Goal: Find specific page/section: Find specific page/section

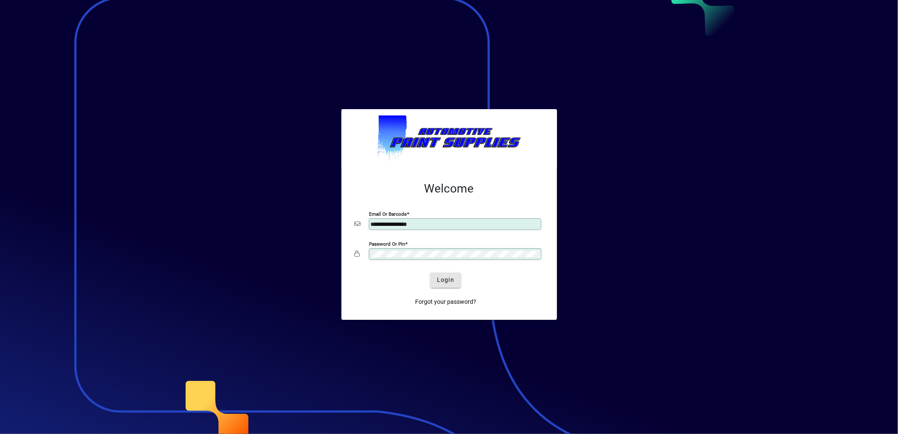
click at [449, 282] on span "Login" at bounding box center [445, 279] width 17 height 9
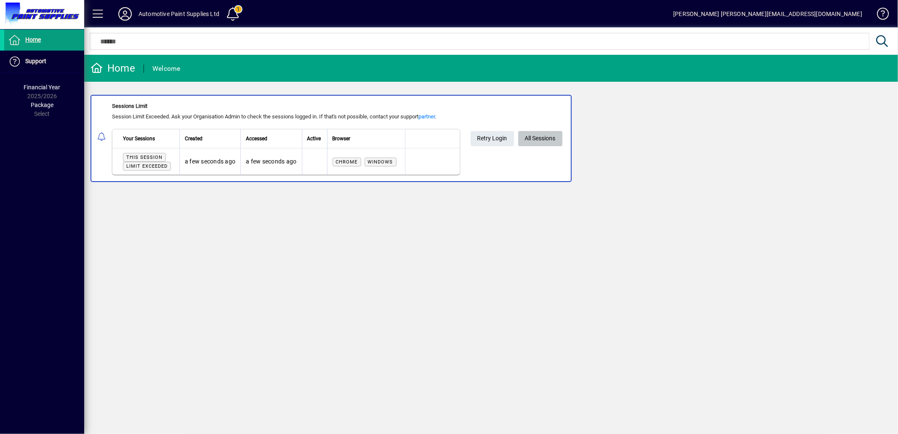
click at [538, 140] on span "All Sessions" at bounding box center [540, 138] width 31 height 14
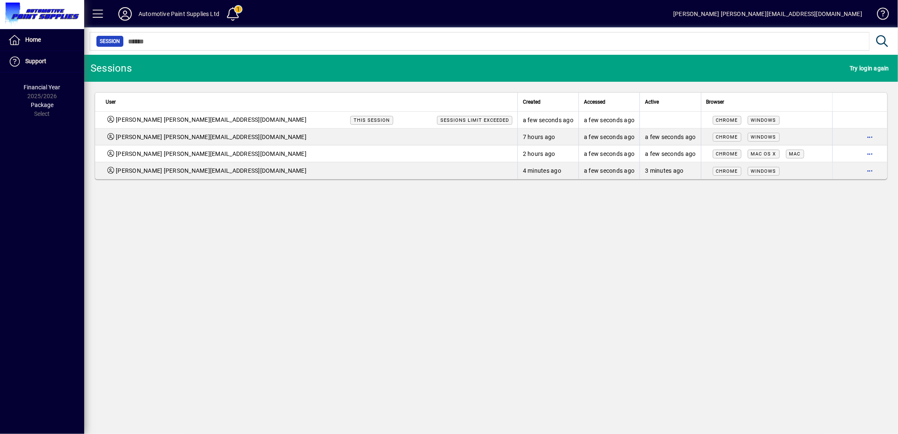
drag, startPoint x: 865, startPoint y: 170, endPoint x: 776, endPoint y: 274, distance: 136.7
click at [786, 285] on div "Sessions Try login again User Created Accessed Active Browser [PERSON_NAME] [PE…" at bounding box center [491, 244] width 814 height 379
click at [869, 134] on span "button" at bounding box center [870, 137] width 20 height 20
click at [810, 152] on span "Logout" at bounding box center [834, 154] width 71 height 10
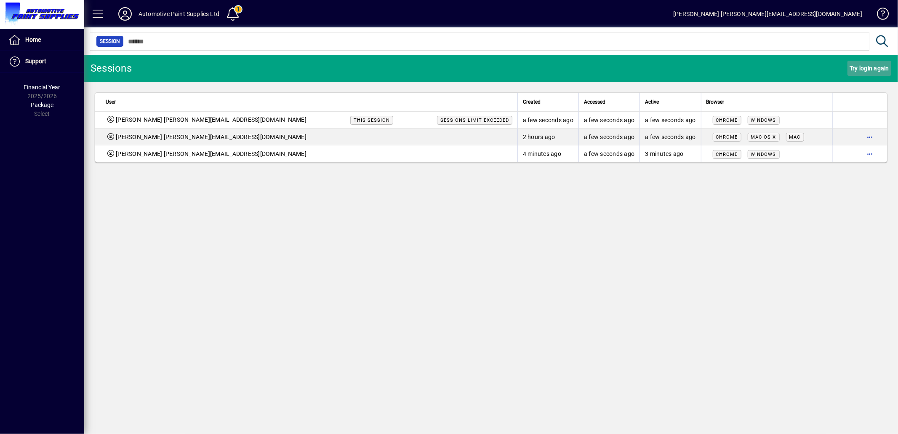
click at [867, 67] on span "Try login again" at bounding box center [869, 67] width 40 height 13
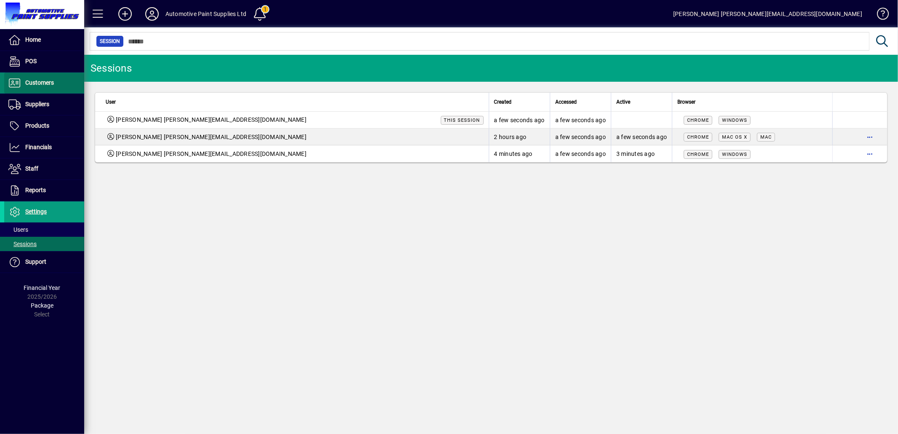
click at [34, 85] on span "Customers" at bounding box center [39, 82] width 29 height 7
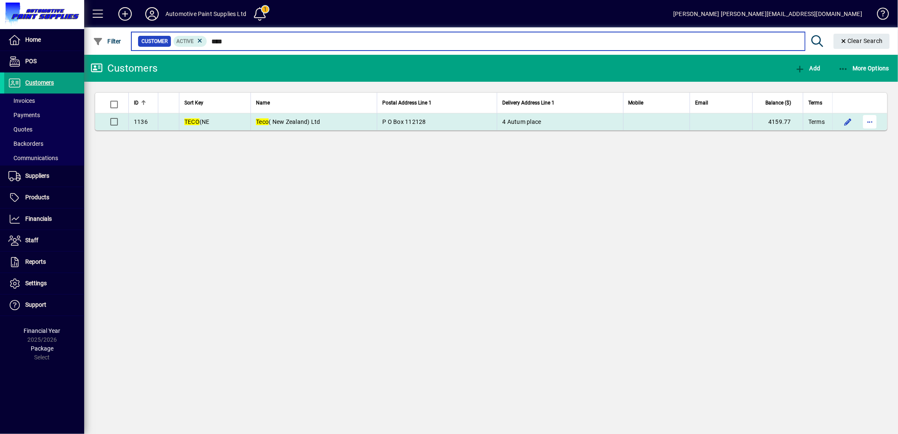
type input "****"
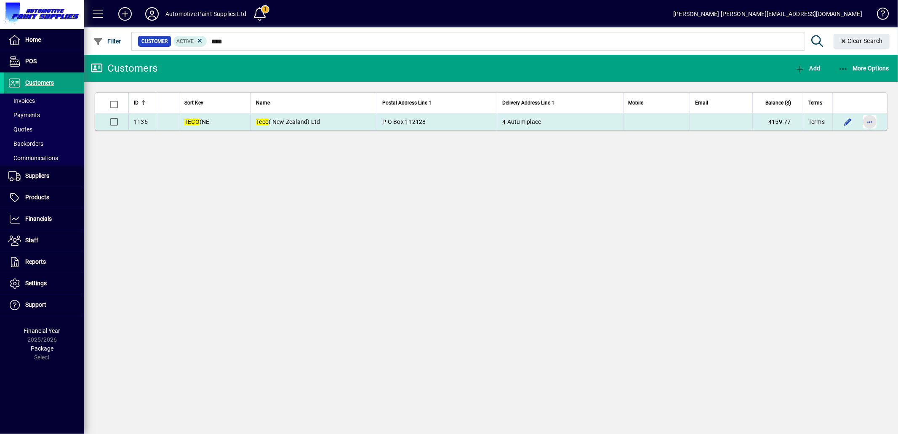
click at [864, 122] on span "button" at bounding box center [870, 122] width 20 height 20
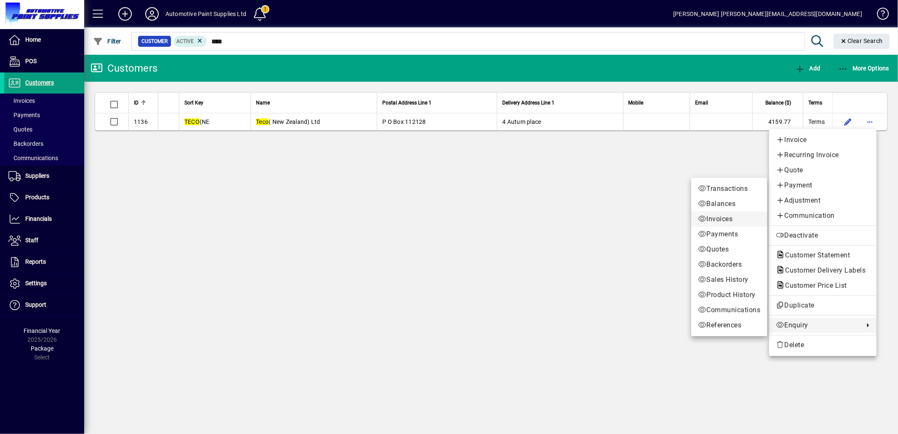
click at [717, 218] on span "Invoices" at bounding box center [729, 219] width 62 height 10
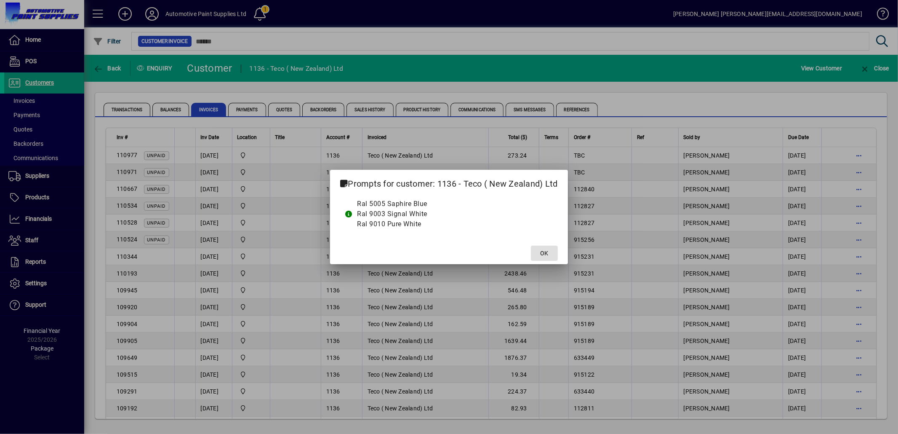
click at [545, 251] on span "OK" at bounding box center [544, 253] width 8 height 9
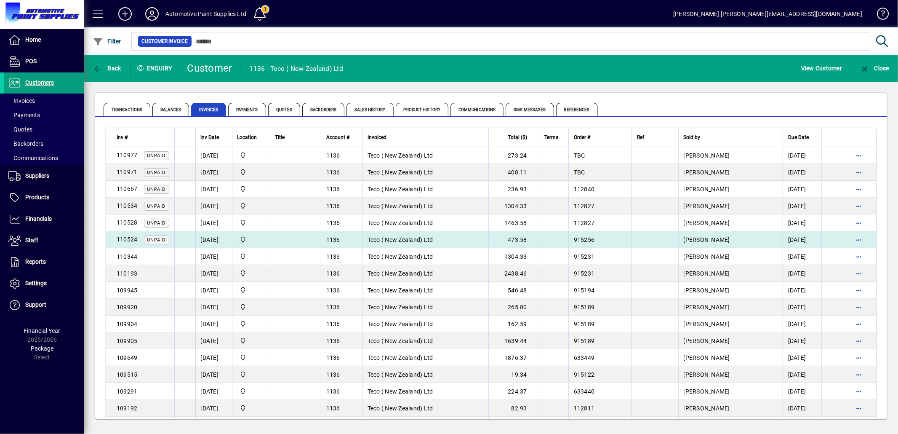
click at [529, 237] on td "473.58" at bounding box center [513, 239] width 51 height 17
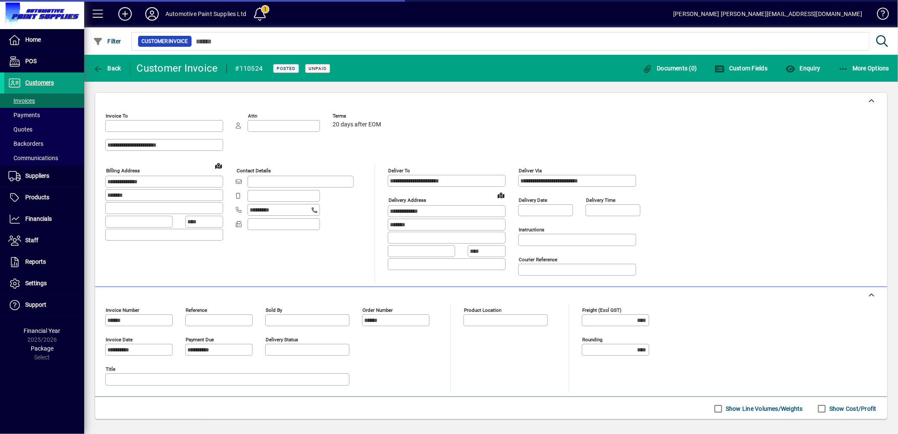
type input "**********"
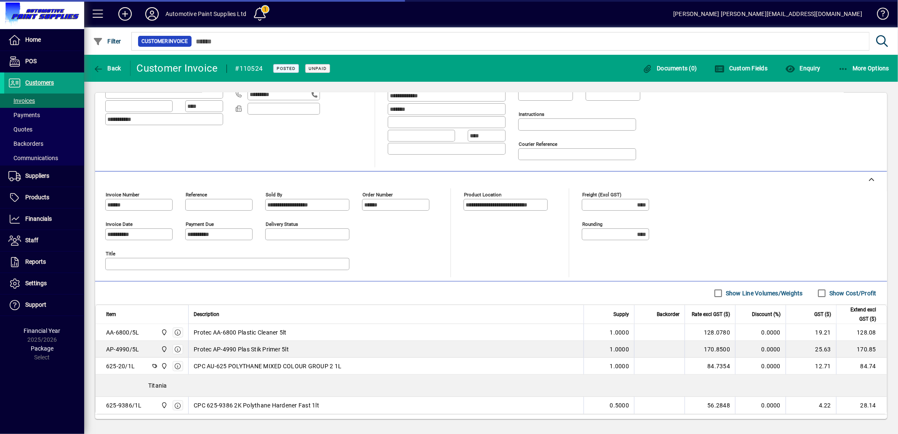
scroll to position [140, 0]
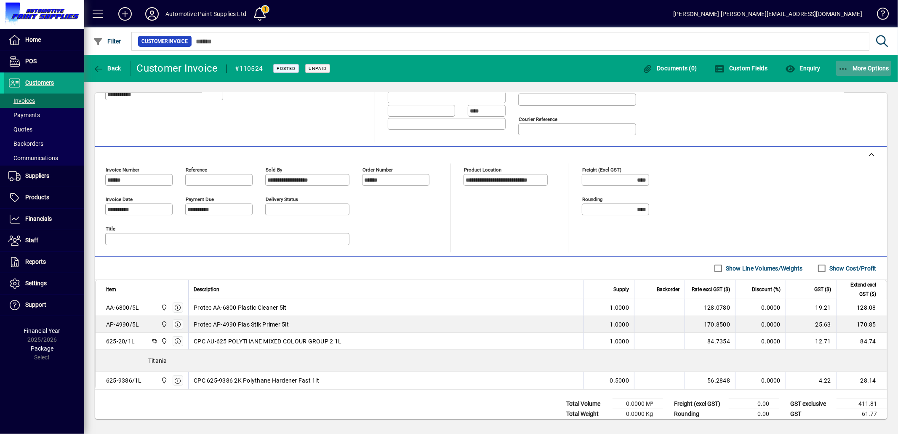
click at [844, 68] on icon "button" at bounding box center [843, 69] width 11 height 8
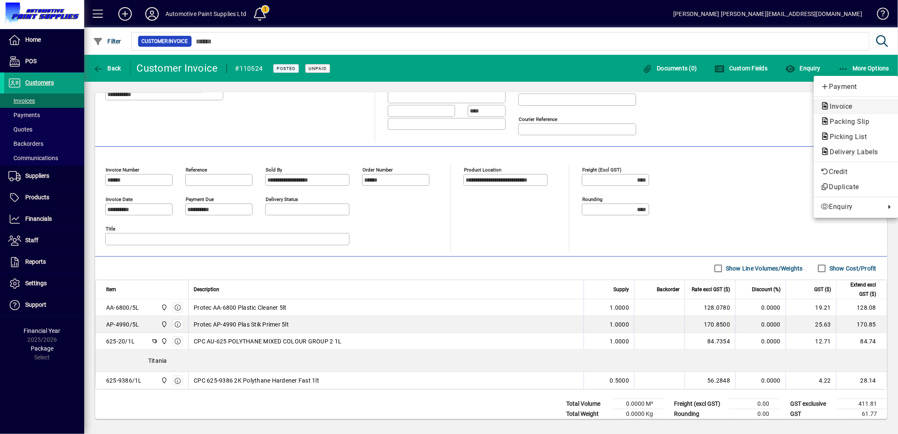
click at [843, 105] on span "Invoice" at bounding box center [838, 106] width 36 height 8
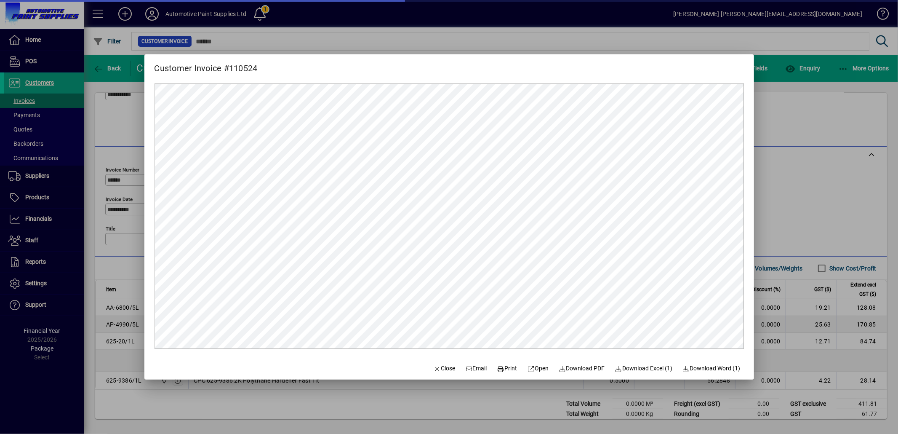
scroll to position [0, 0]
click at [580, 369] on span "Download PDF" at bounding box center [582, 368] width 46 height 9
